Goal: Task Accomplishment & Management: Use online tool/utility

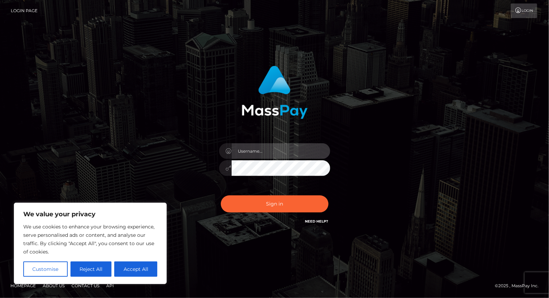
click at [262, 146] on input "text" at bounding box center [281, 151] width 99 height 16
type input "yjoshi"
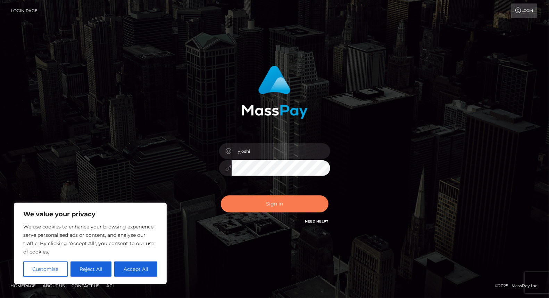
click at [275, 203] on button "Sign in" at bounding box center [275, 203] width 108 height 17
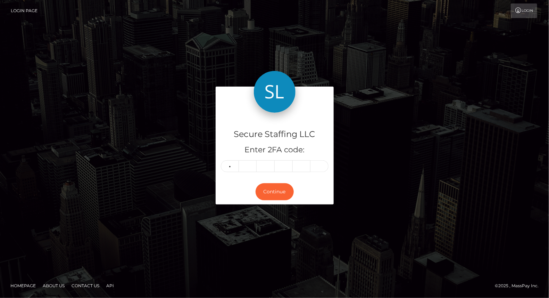
type input "6"
type input "9"
type input "8"
type input "9"
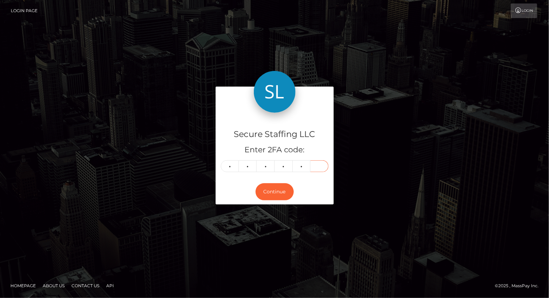
type input "2"
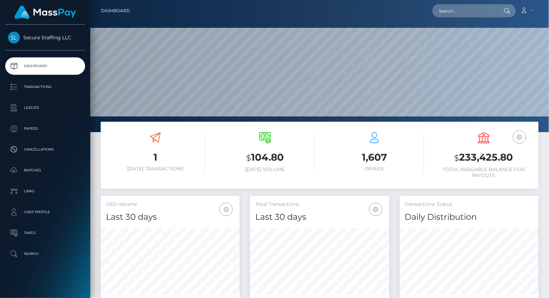
scroll to position [123, 139]
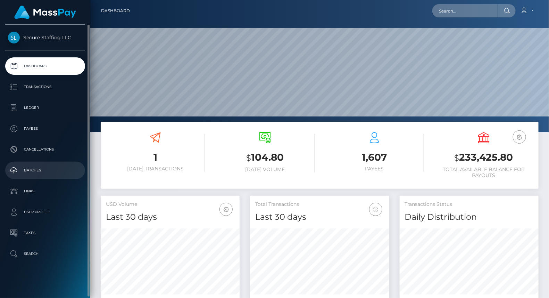
click at [53, 170] on p "Batches" at bounding box center [45, 170] width 74 height 10
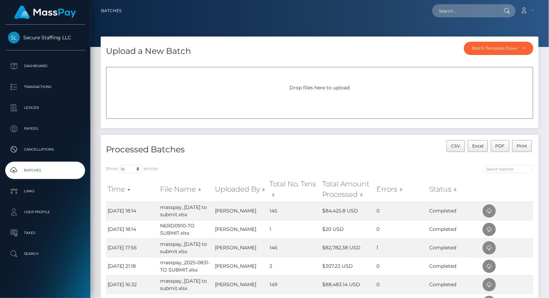
click at [314, 90] on span "Drop files here to upload" at bounding box center [320, 87] width 60 height 6
